Goal: Transaction & Acquisition: Purchase product/service

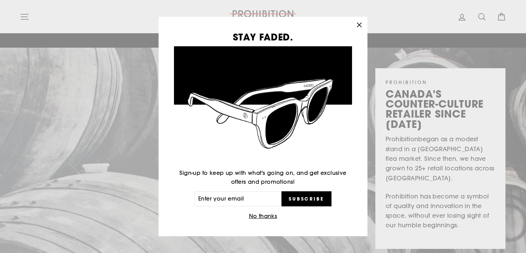
click at [266, 216] on button "No thanks" at bounding box center [263, 216] width 33 height 10
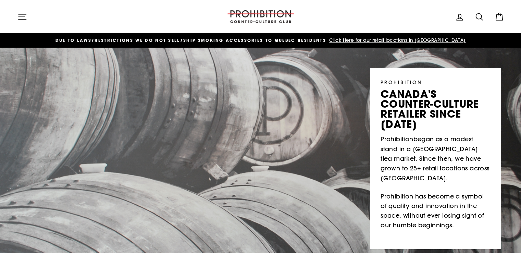
click at [481, 14] on icon at bounding box center [479, 16] width 7 height 7
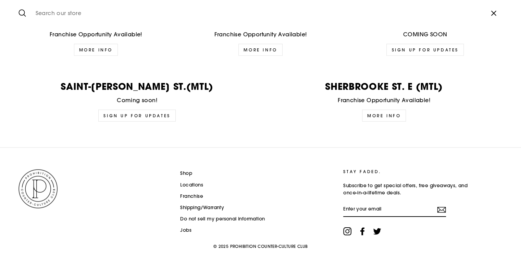
scroll to position [1722, 0]
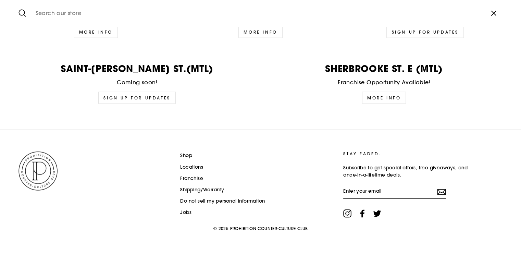
click at [188, 152] on link "Shop" at bounding box center [186, 155] width 12 height 10
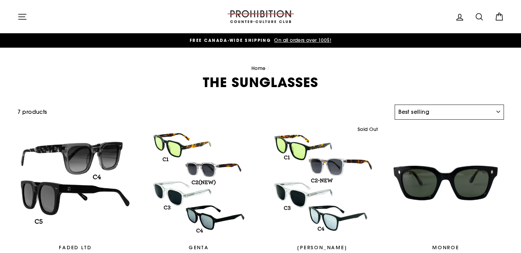
click at [497, 111] on select "Sort Featured Best selling Alphabetically, A-Z Alphabetically, Z-A Price, low t…" at bounding box center [449, 112] width 109 height 15
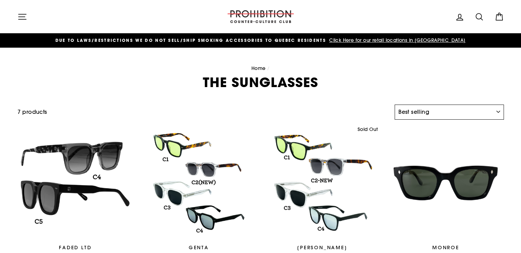
select select "title-ascending"
click at [395, 105] on select "Sort Featured Best selling Alphabetically, A-Z Alphabetically, Z-A Price, low t…" at bounding box center [449, 112] width 109 height 15
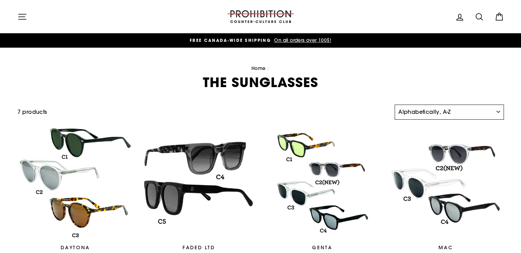
click at [460, 113] on select "Sort Featured Best selling Alphabetically, A-Z Alphabetically, Z-A Price, low t…" at bounding box center [449, 112] width 109 height 15
select select "price-ascending"
click at [395, 105] on select "Sort Featured Best selling Alphabetically, A-Z Alphabetically, Z-A Price, low t…" at bounding box center [449, 112] width 109 height 15
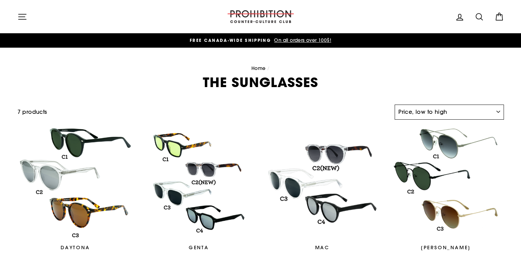
click at [445, 112] on select "Sort Featured Best selling Alphabetically, A-Z Alphabetically, Z-A Price, low t…" at bounding box center [449, 112] width 109 height 15
select select "price-descending"
click at [395, 105] on select "Sort Featured Best selling Alphabetically, A-Z Alphabetically, Z-A Price, low t…" at bounding box center [449, 112] width 109 height 15
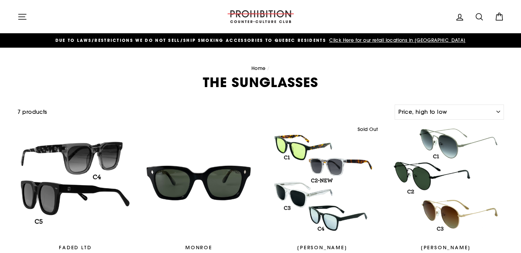
click at [22, 17] on icon "button" at bounding box center [22, 17] width 10 height 10
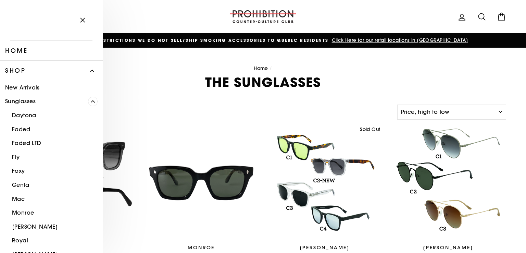
click at [88, 100] on span "Primary" at bounding box center [93, 102] width 10 height 10
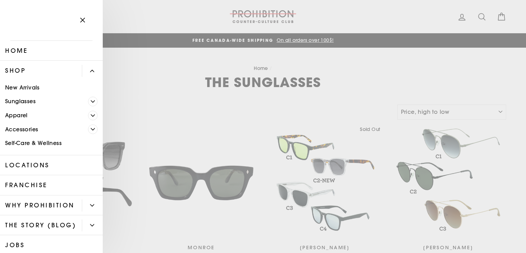
click at [91, 129] on icon "Primary" at bounding box center [93, 129] width 4 height 4
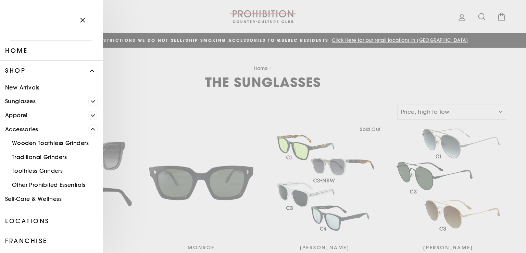
click at [88, 113] on span "Primary" at bounding box center [93, 116] width 10 height 10
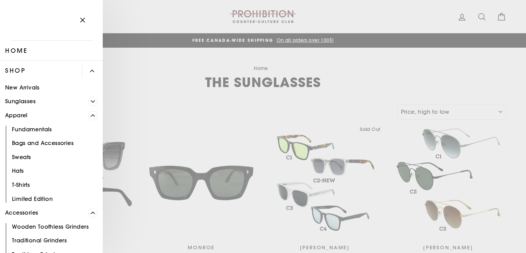
click at [91, 101] on icon "Primary" at bounding box center [93, 101] width 4 height 2
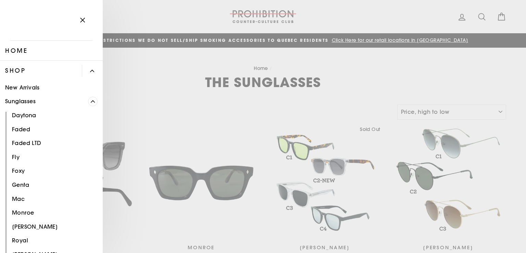
click at [25, 87] on link "New Arrivals" at bounding box center [51, 88] width 103 height 14
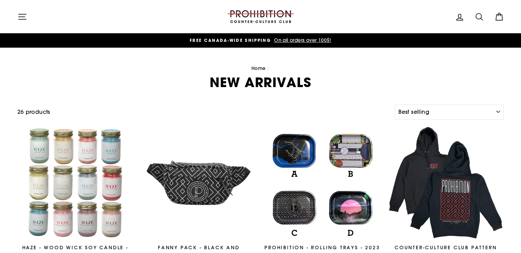
select select "best-selling"
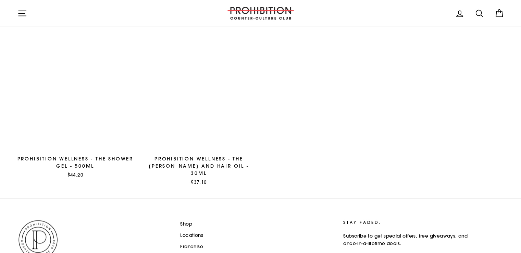
scroll to position [1117, 0]
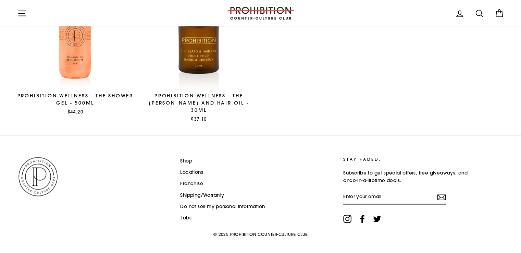
click at [479, 11] on icon at bounding box center [480, 14] width 10 height 10
click at [214, 99] on div "Prohibition Wellness - The Beard and Hair Oil - 30ML" at bounding box center [199, 103] width 116 height 22
click at [479, 12] on icon at bounding box center [480, 14] width 10 height 10
type input "vaporizer"
click at [17, 5] on button "Search" at bounding box center [24, 13] width 15 height 16
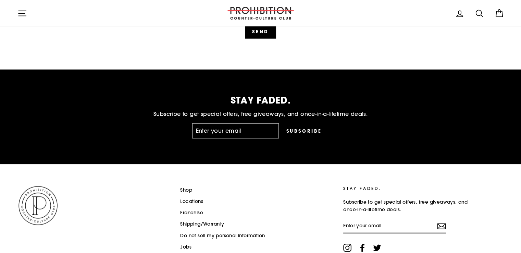
scroll to position [1782, 0]
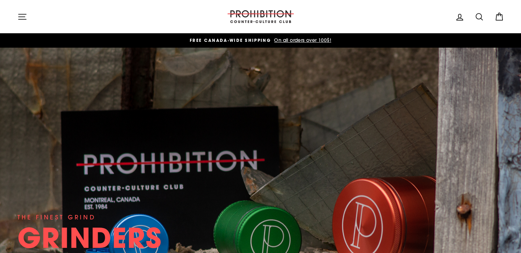
click at [19, 17] on icon "button" at bounding box center [23, 16] width 8 height 5
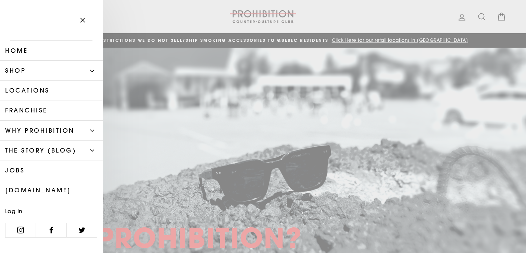
click at [65, 200] on link "[DOMAIN_NAME]" at bounding box center [51, 190] width 103 height 20
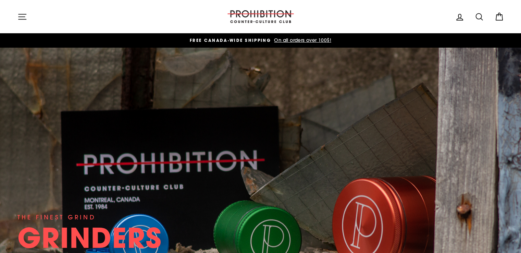
click at [22, 20] on icon "button" at bounding box center [22, 17] width 10 height 10
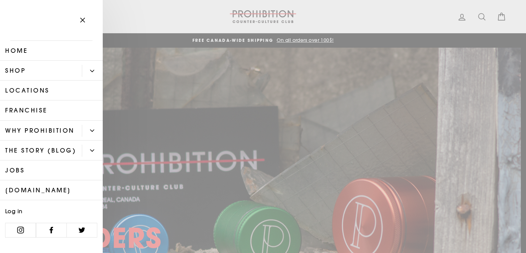
click at [69, 70] on link "Shop" at bounding box center [41, 71] width 82 height 20
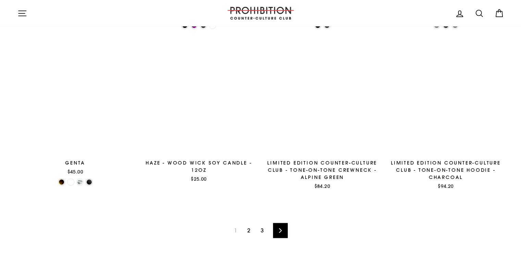
scroll to position [1160, 0]
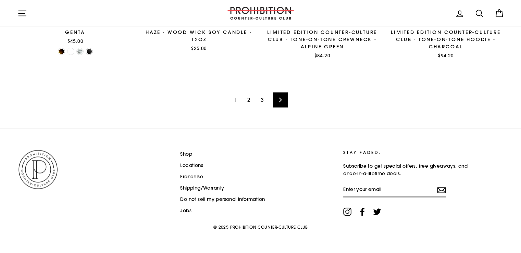
click at [250, 99] on link "2" at bounding box center [248, 99] width 11 height 11
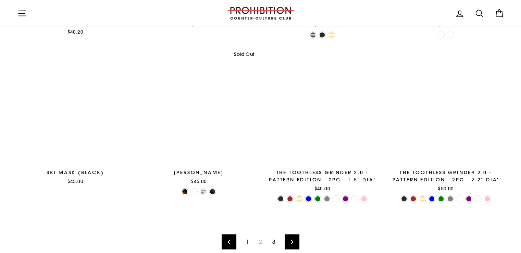
scroll to position [1097, 0]
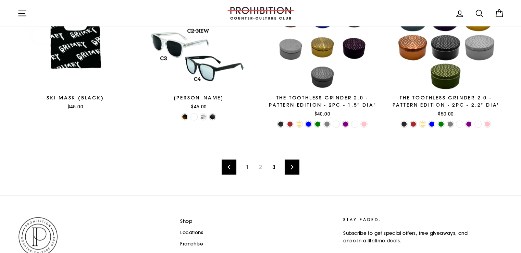
click at [292, 165] on icon at bounding box center [292, 167] width 4 height 5
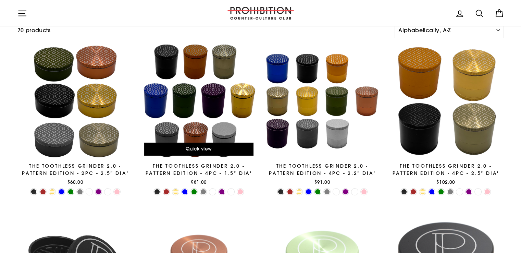
scroll to position [69, 0]
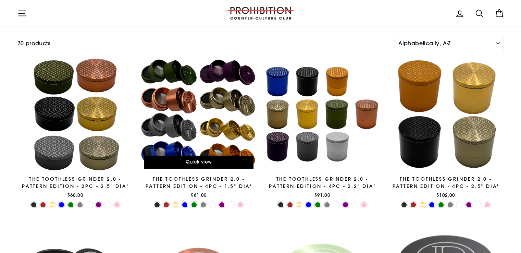
click at [222, 144] on div at bounding box center [199, 114] width 117 height 117
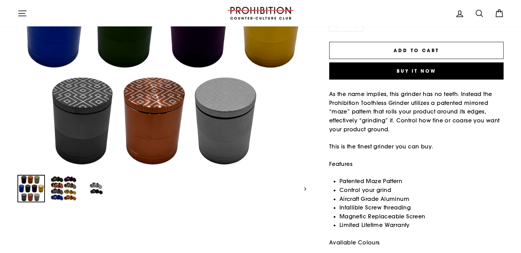
scroll to position [274, 0]
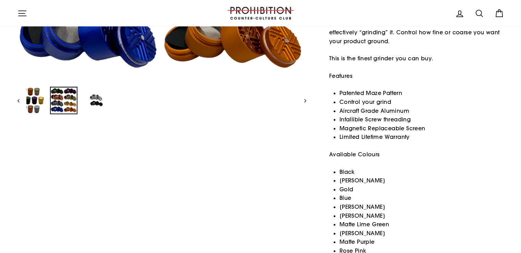
click at [62, 97] on img at bounding box center [64, 100] width 26 height 26
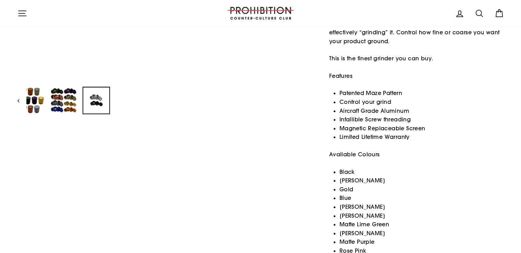
click at [97, 104] on img at bounding box center [96, 100] width 26 height 26
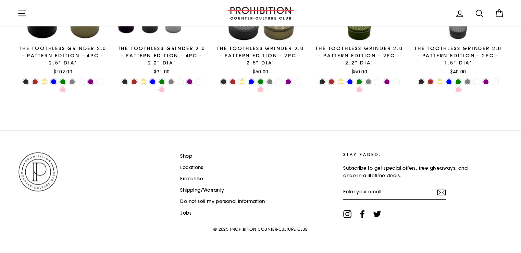
scroll to position [731, 0]
